Goal: Information Seeking & Learning: Learn about a topic

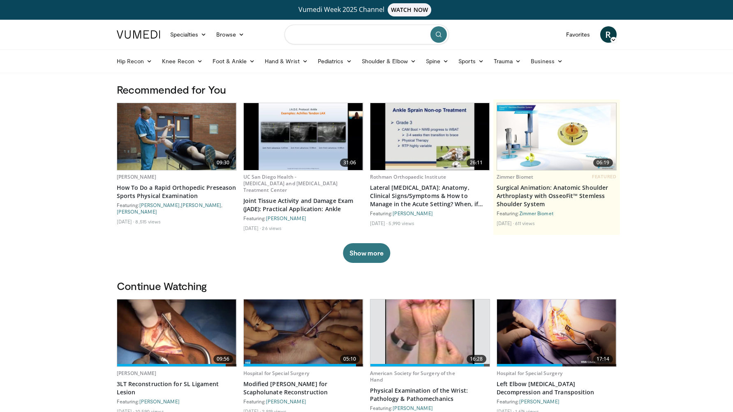
click at [323, 38] on input "Search topics, interventions" at bounding box center [366, 35] width 164 height 20
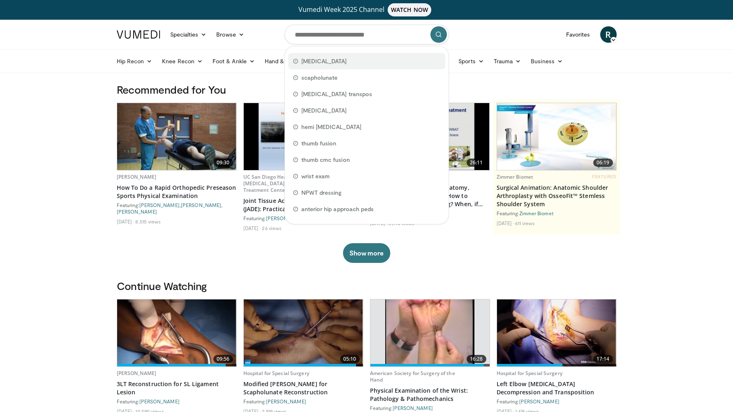
click at [323, 64] on span "scaphoid fracture" at bounding box center [324, 61] width 46 height 8
type input "**********"
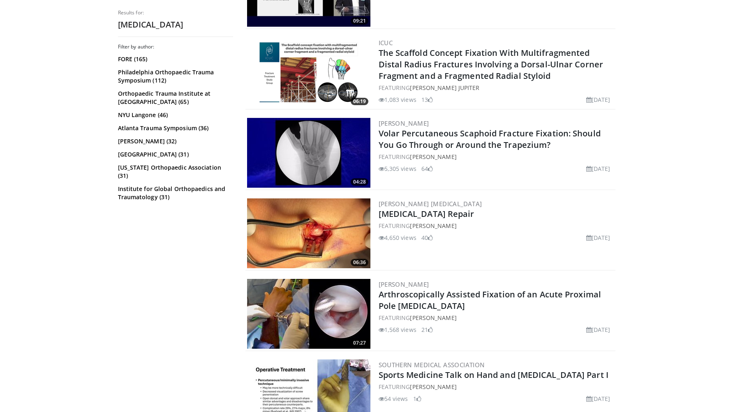
scroll to position [478, 0]
click at [330, 220] on img at bounding box center [308, 234] width 123 height 70
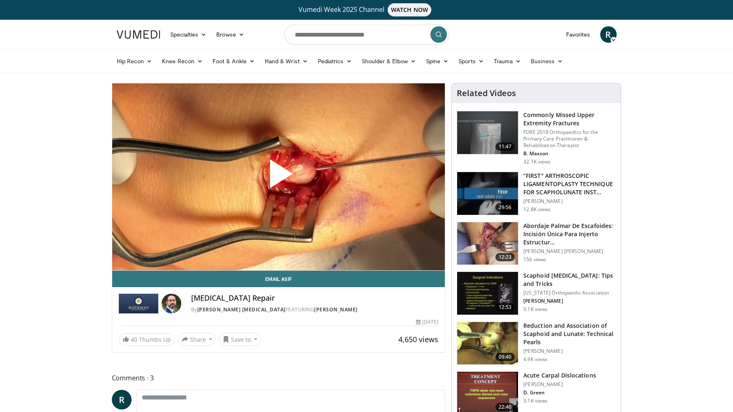
click at [278, 177] on span "Video Player" at bounding box center [278, 177] width 0 height 0
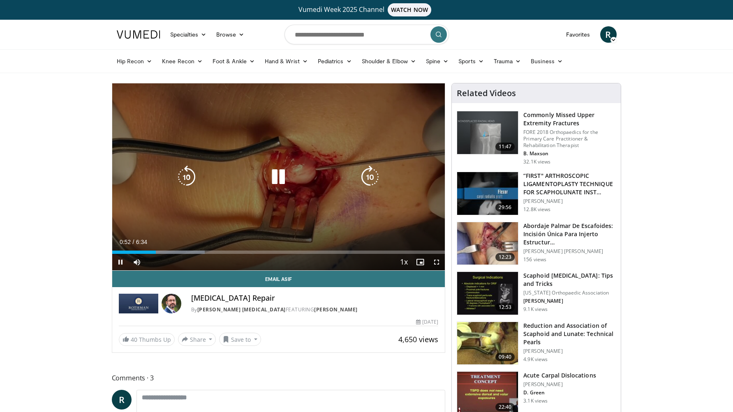
click at [277, 173] on icon "Video Player" at bounding box center [278, 177] width 23 height 23
